Goal: Transaction & Acquisition: Download file/media

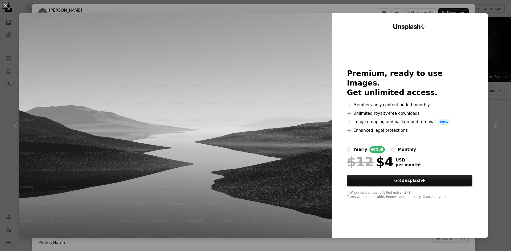
scroll to position [479, 0]
click at [171, 107] on img at bounding box center [175, 125] width 312 height 225
click at [487, 50] on div "An X shape Unsplash+ Premium, ready to use images. Get unlimited access. A plus…" at bounding box center [255, 125] width 511 height 251
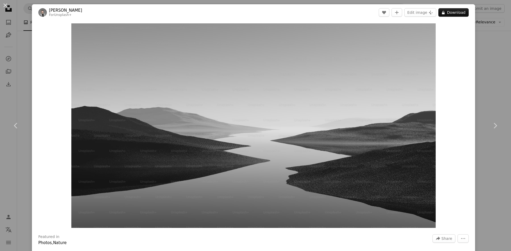
click at [448, 7] on header "[PERSON_NAME] For Unsplash+ A heart A plus sign Edit image Plus sign for Unspla…" at bounding box center [253, 12] width 443 height 16
click at [448, 10] on button "A lock Download" at bounding box center [453, 12] width 30 height 9
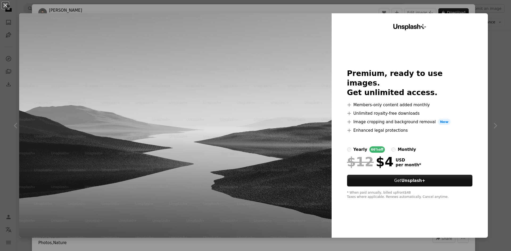
click button "An X shape" at bounding box center [5, 5] width 6 height 6
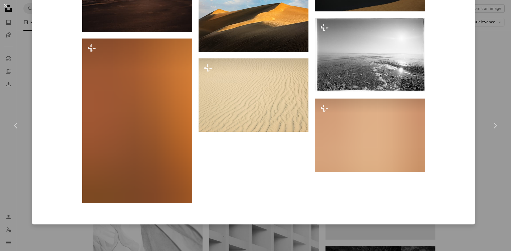
scroll to position [1555, 0]
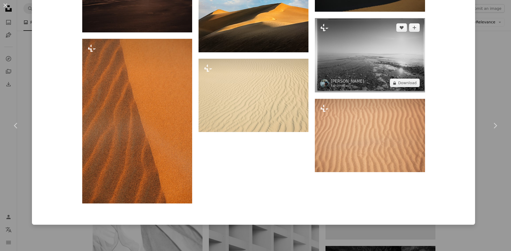
click at [355, 55] on img at bounding box center [370, 55] width 110 height 74
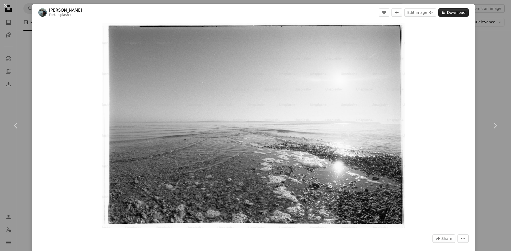
click at [456, 13] on button "A lock Download" at bounding box center [453, 12] width 30 height 9
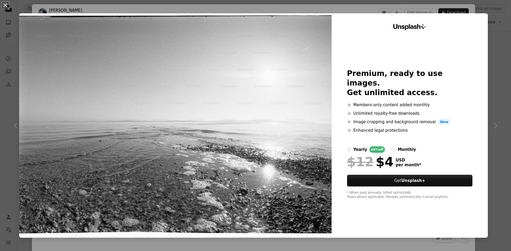
click at [182, 81] on img at bounding box center [175, 125] width 312 height 225
click at [2, 2] on button "An X shape" at bounding box center [5, 5] width 6 height 6
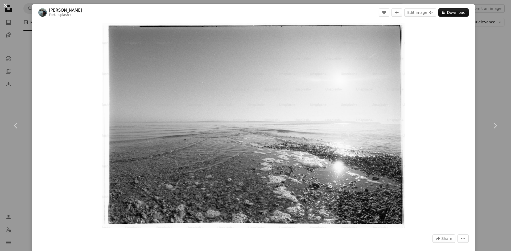
click at [5, 5] on button "An X shape" at bounding box center [5, 5] width 6 height 6
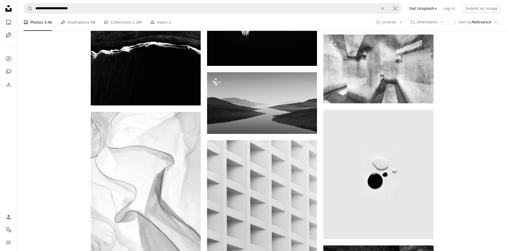
click at [0, 10] on nav "Unsplash logo Unsplash Home A photo Pen Tool A compass A stack of folders Downl…" at bounding box center [8, 125] width 17 height 251
click at [6, 9] on icon at bounding box center [8, 8] width 6 height 6
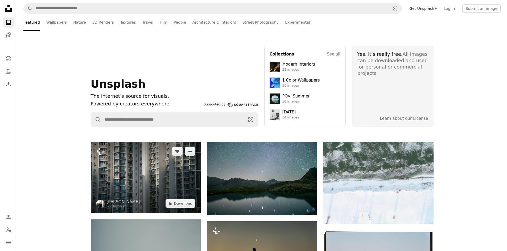
click at [139, 190] on img at bounding box center [146, 177] width 110 height 71
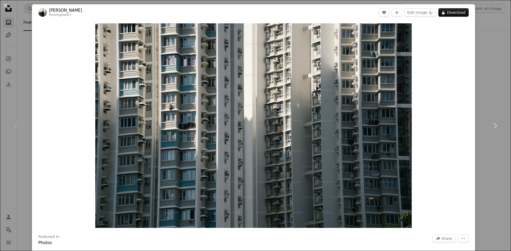
click at [0, 49] on div "An X shape Chevron left Chevron right [PERSON_NAME] For Unsplash+ A heart A plu…" at bounding box center [255, 125] width 511 height 251
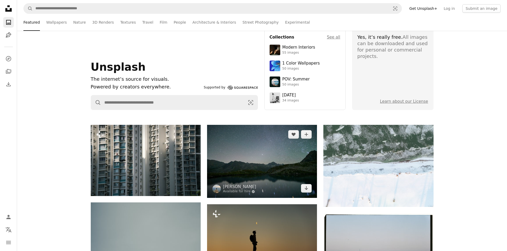
scroll to position [27, 0]
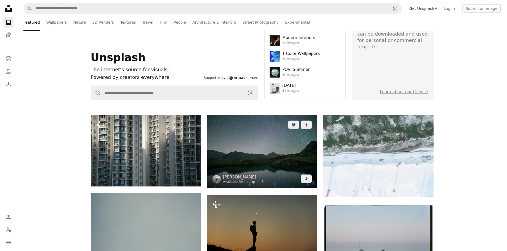
click at [289, 163] on img at bounding box center [262, 151] width 110 height 73
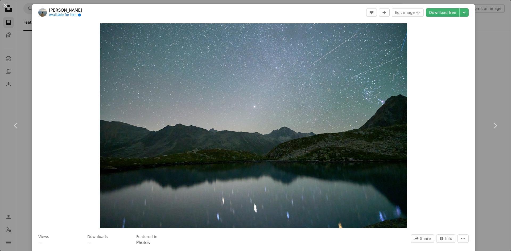
click at [492, 82] on div "An X shape Chevron left Chevron right [PERSON_NAME] Available for hire A checkm…" at bounding box center [255, 125] width 511 height 251
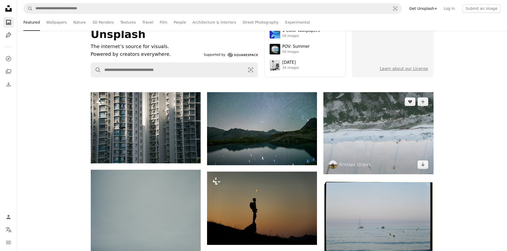
scroll to position [80, 0]
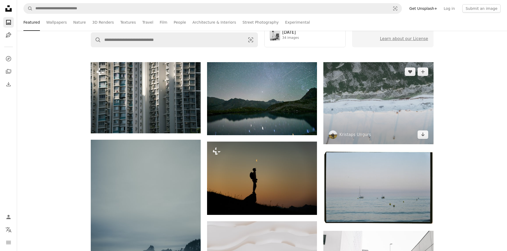
click at [355, 116] on img at bounding box center [378, 103] width 110 height 82
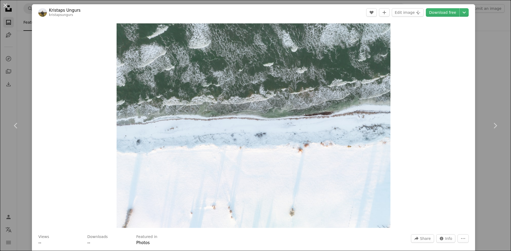
click at [485, 94] on div "An X shape Chevron left Chevron right Kristaps Ungurs kristapsungurs A heart A …" at bounding box center [255, 125] width 511 height 251
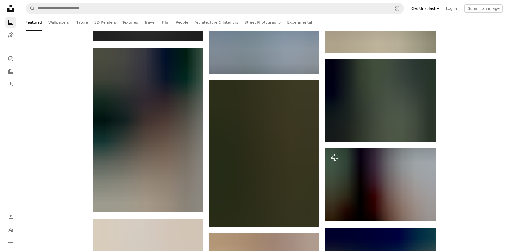
scroll to position [2261, 0]
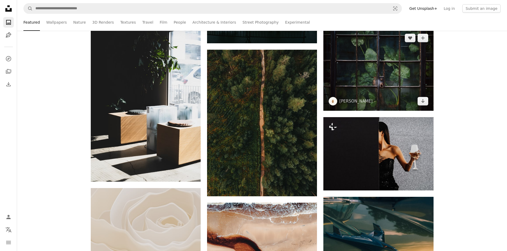
click at [413, 58] on img at bounding box center [378, 69] width 110 height 82
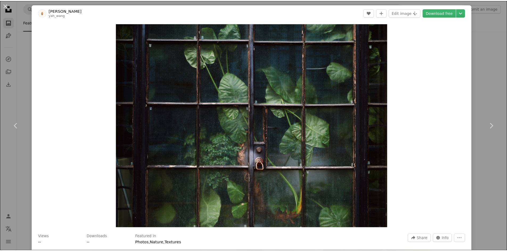
scroll to position [220, 0]
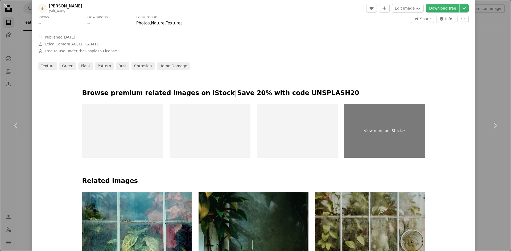
click at [476, 23] on div "An X shape Chevron left Chevron right [PERSON_NAME] yah_wang A heart A plus sig…" at bounding box center [255, 125] width 511 height 251
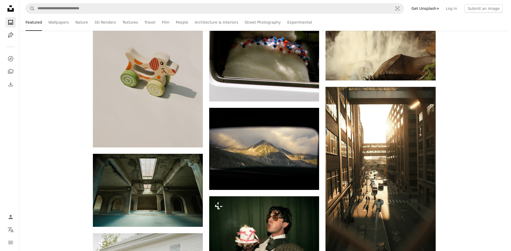
scroll to position [5639, 0]
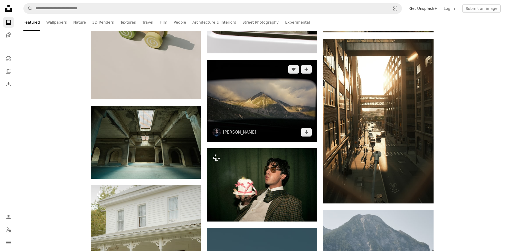
click at [251, 101] on img at bounding box center [262, 101] width 110 height 82
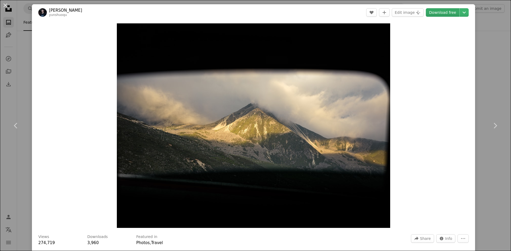
click at [443, 12] on link "Download free" at bounding box center [443, 12] width 34 height 9
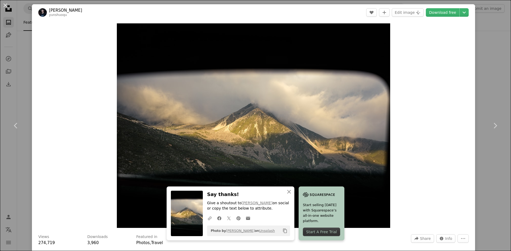
click at [307, 230] on div "Start A Free Trial" at bounding box center [321, 232] width 37 height 9
